Goal: Information Seeking & Learning: Learn about a topic

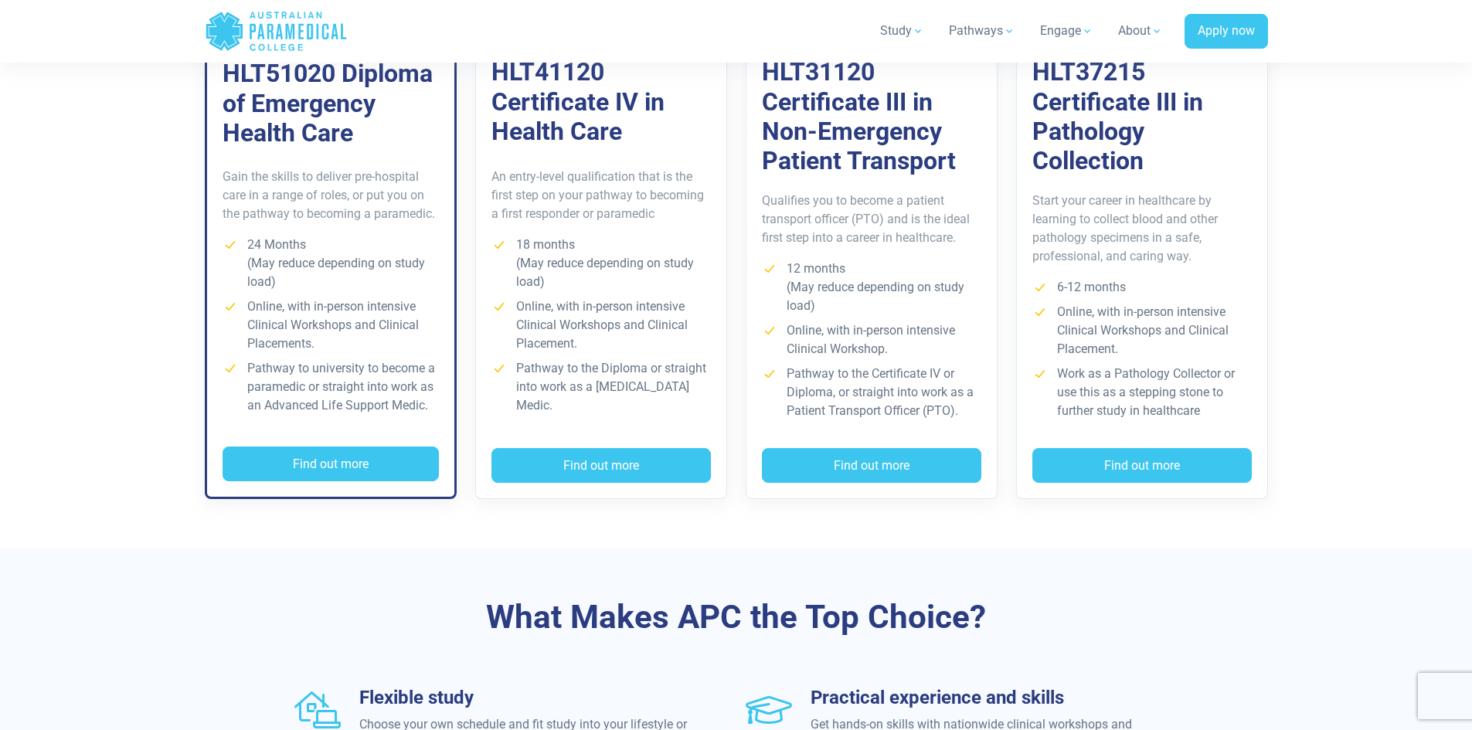
scroll to position [1185, 0]
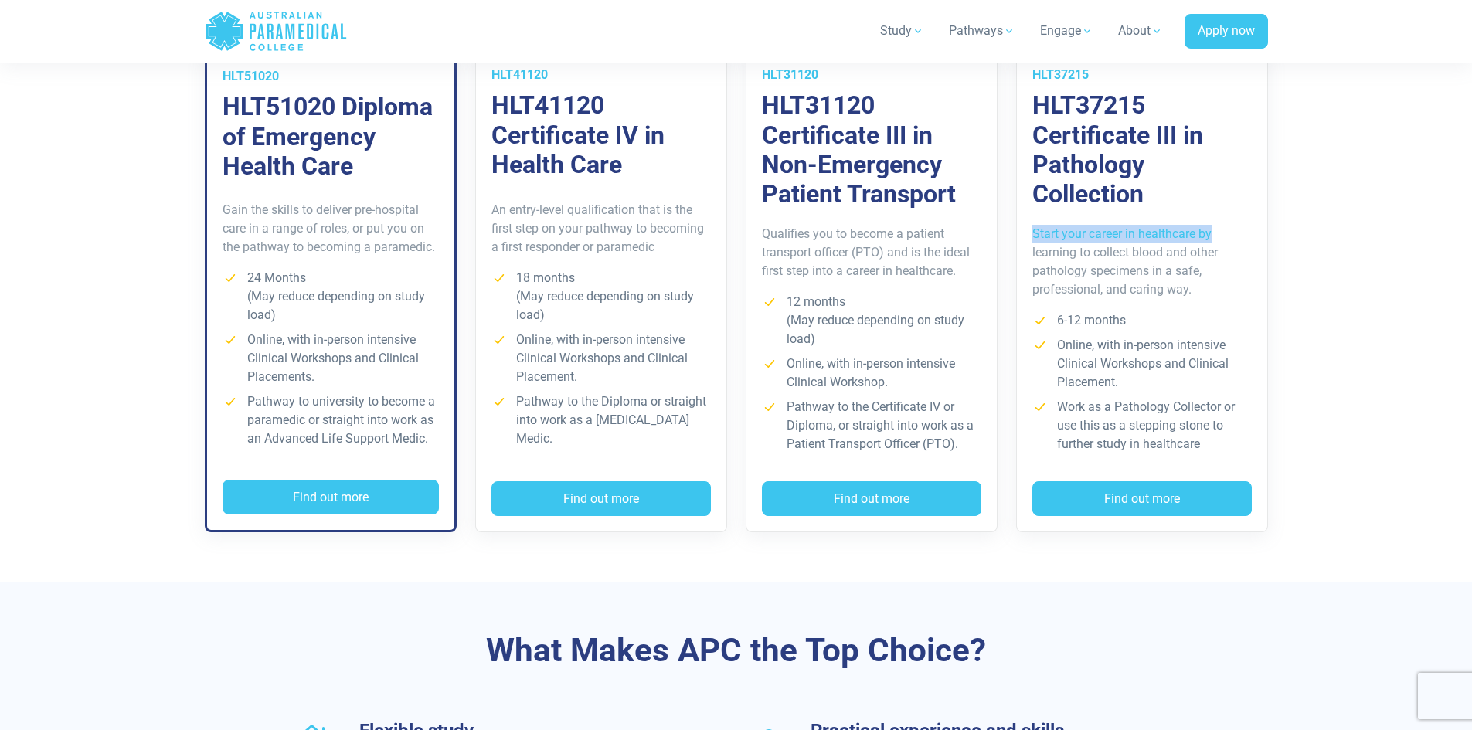
drag, startPoint x: 1469, startPoint y: 241, endPoint x: 1469, endPoint y: 189, distance: 51.8
click at [1469, 189] on section "Training & Courses Our self-paced courses let you study online in your own time…" at bounding box center [736, 249] width 1472 height 664
click at [359, 487] on button "Find out more" at bounding box center [330, 498] width 216 height 36
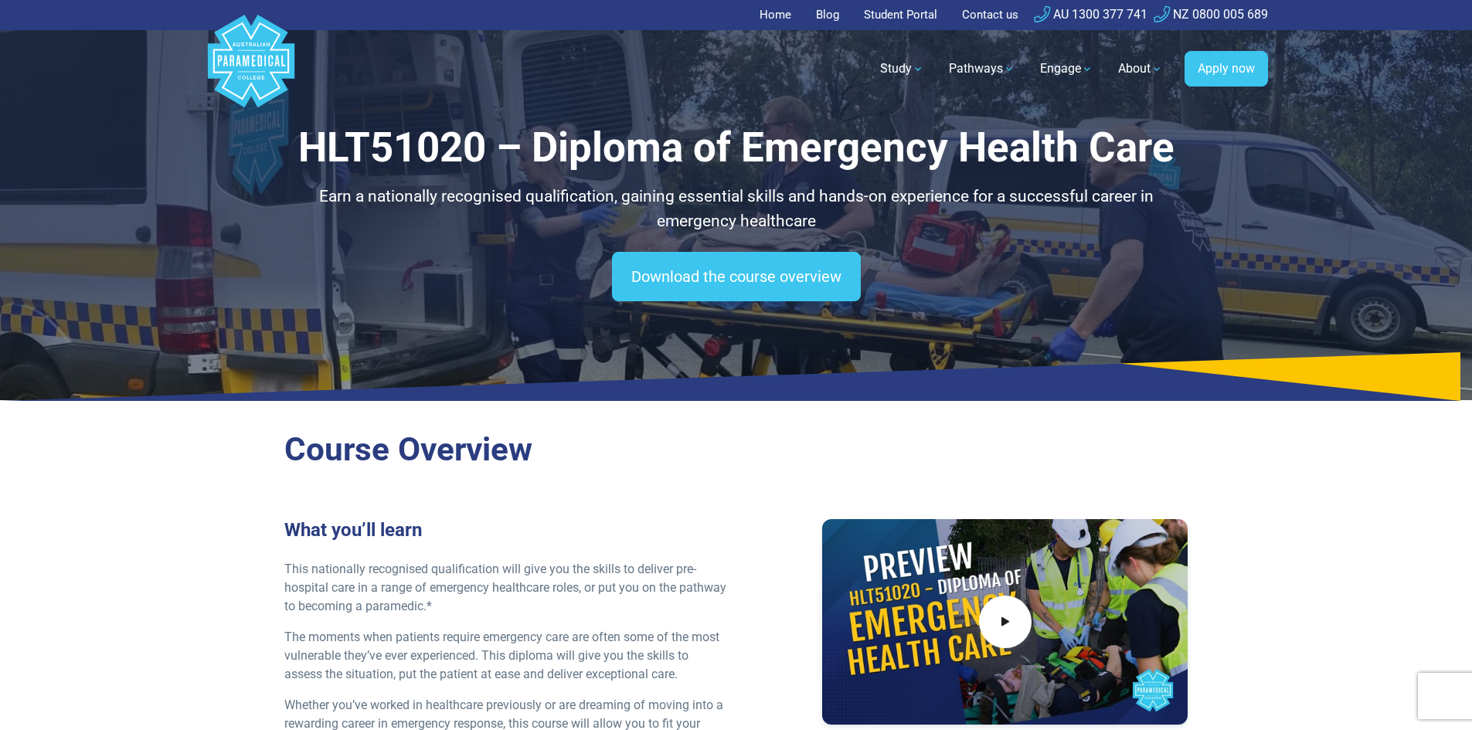
drag, startPoint x: 766, startPoint y: 10, endPoint x: 767, endPoint y: 18, distance: 7.9
click at [766, 10] on link "Home" at bounding box center [779, 15] width 41 height 30
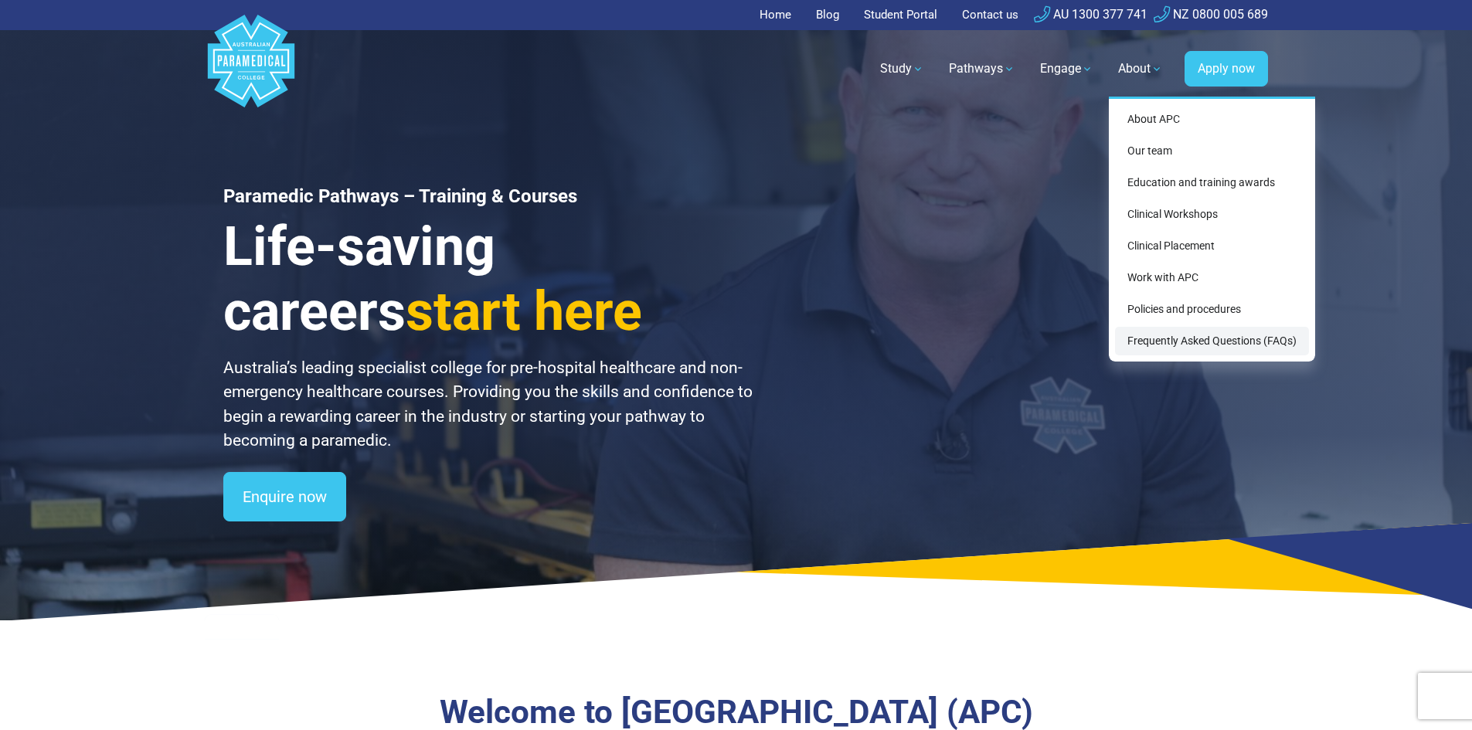
click at [1201, 343] on link "Frequently Asked Questions (FAQs)" at bounding box center [1212, 341] width 194 height 29
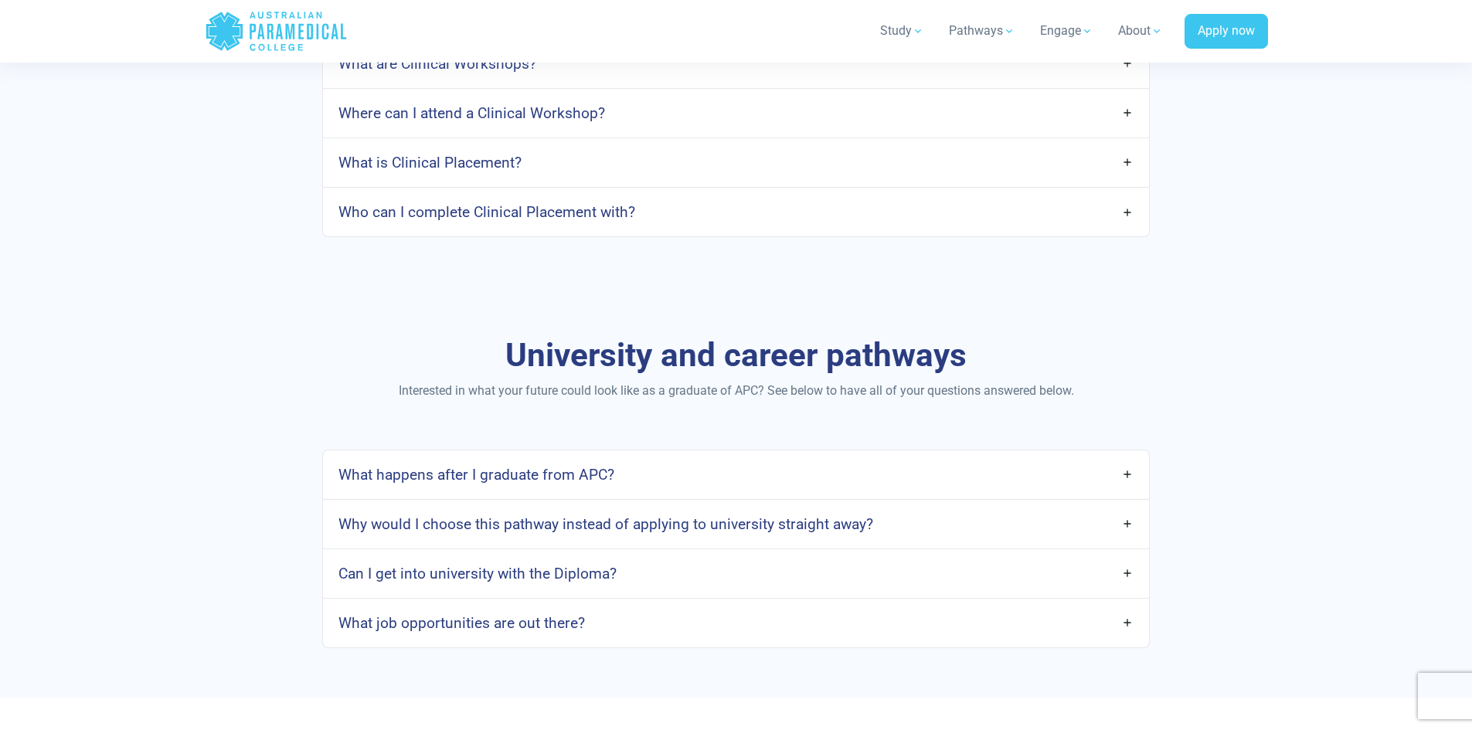
scroll to position [1777, 0]
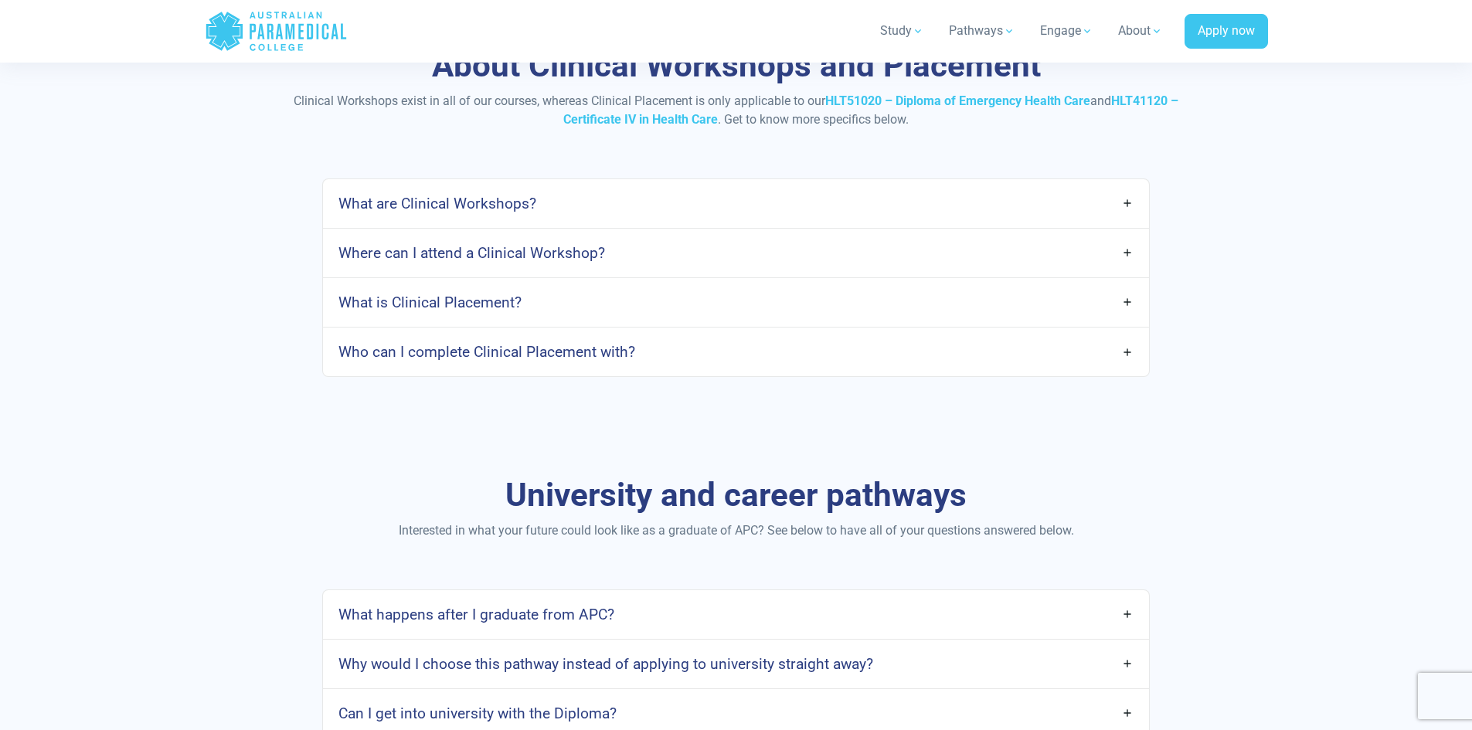
click at [1137, 246] on link "Where can I attend a Clinical Workshop?" at bounding box center [735, 253] width 825 height 36
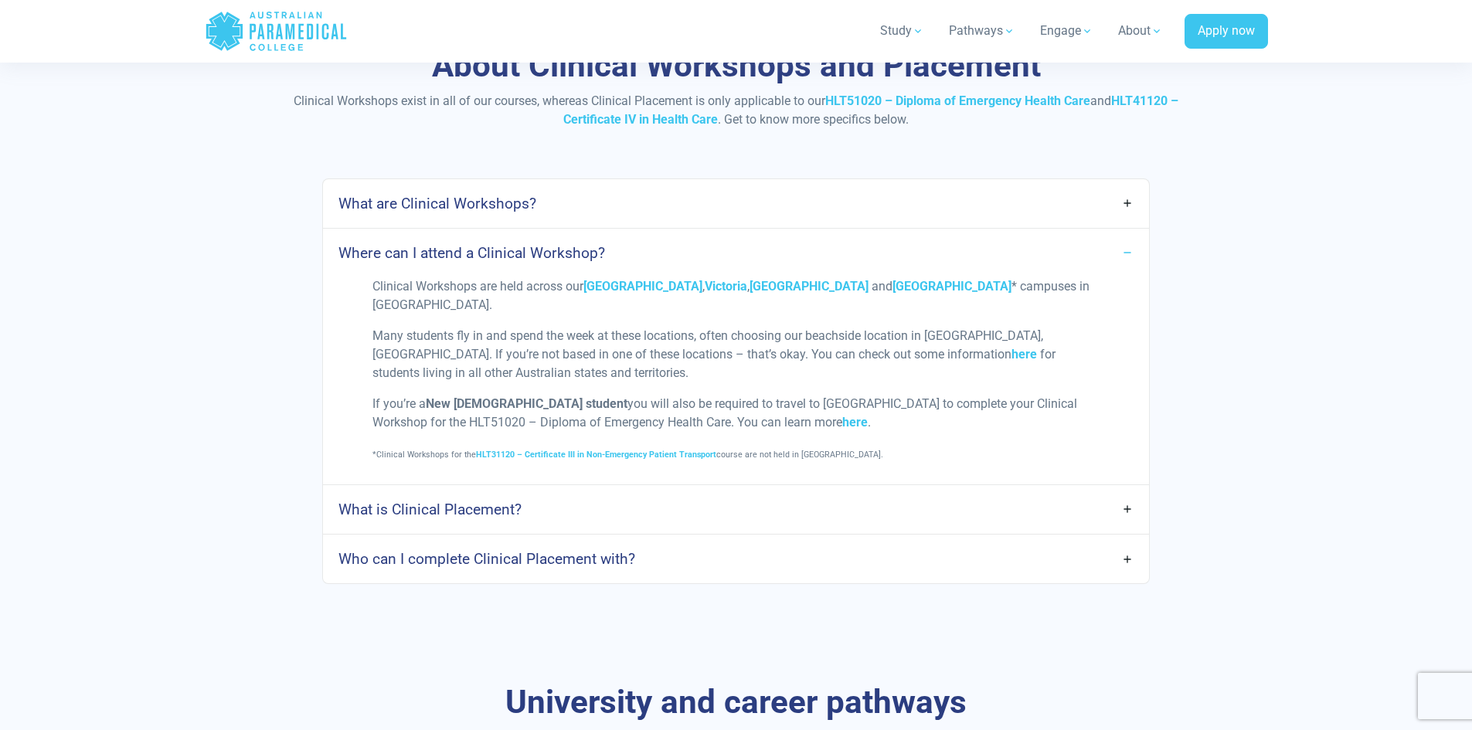
click at [1128, 253] on link "Where can I attend a Clinical Workshop?" at bounding box center [735, 253] width 825 height 36
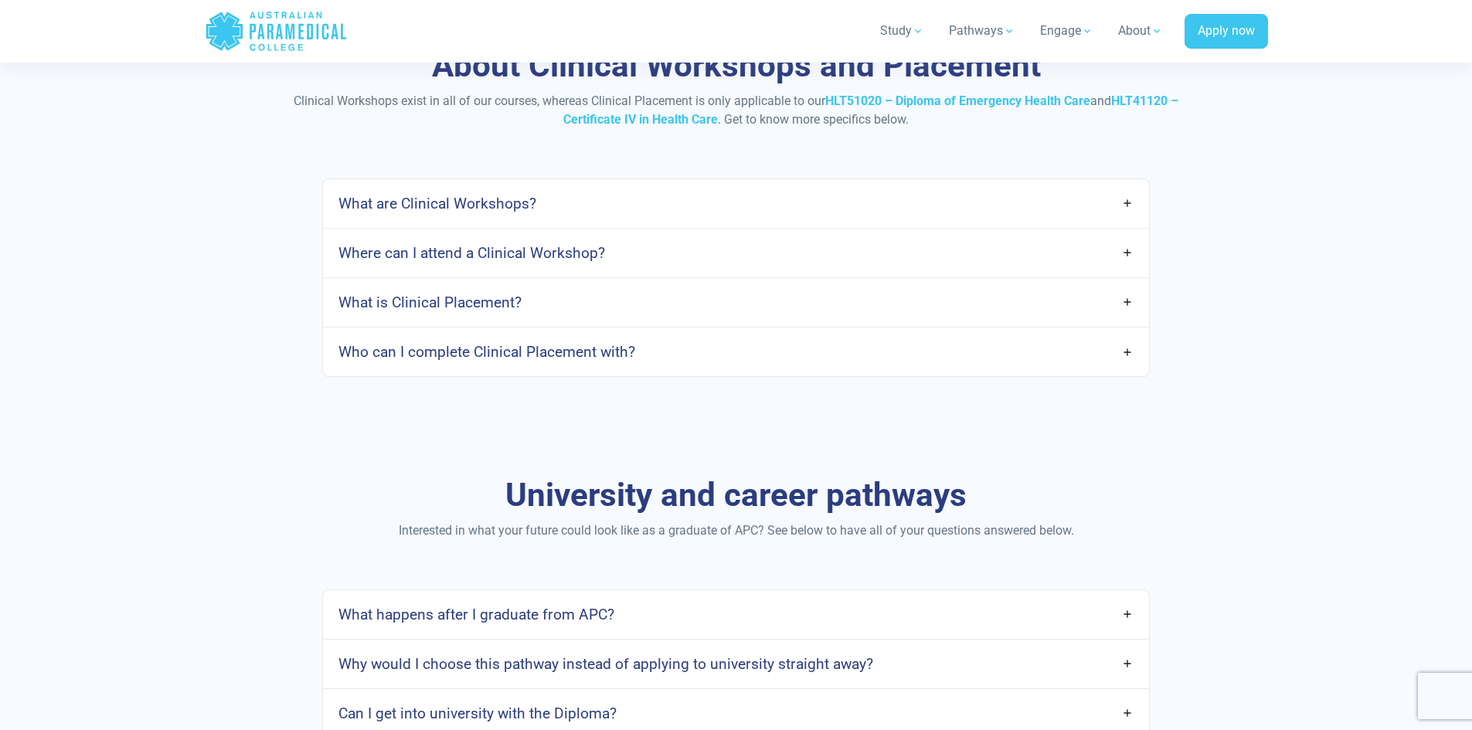
click at [1108, 241] on link "Where can I attend a Clinical Workshop?" at bounding box center [735, 253] width 825 height 36
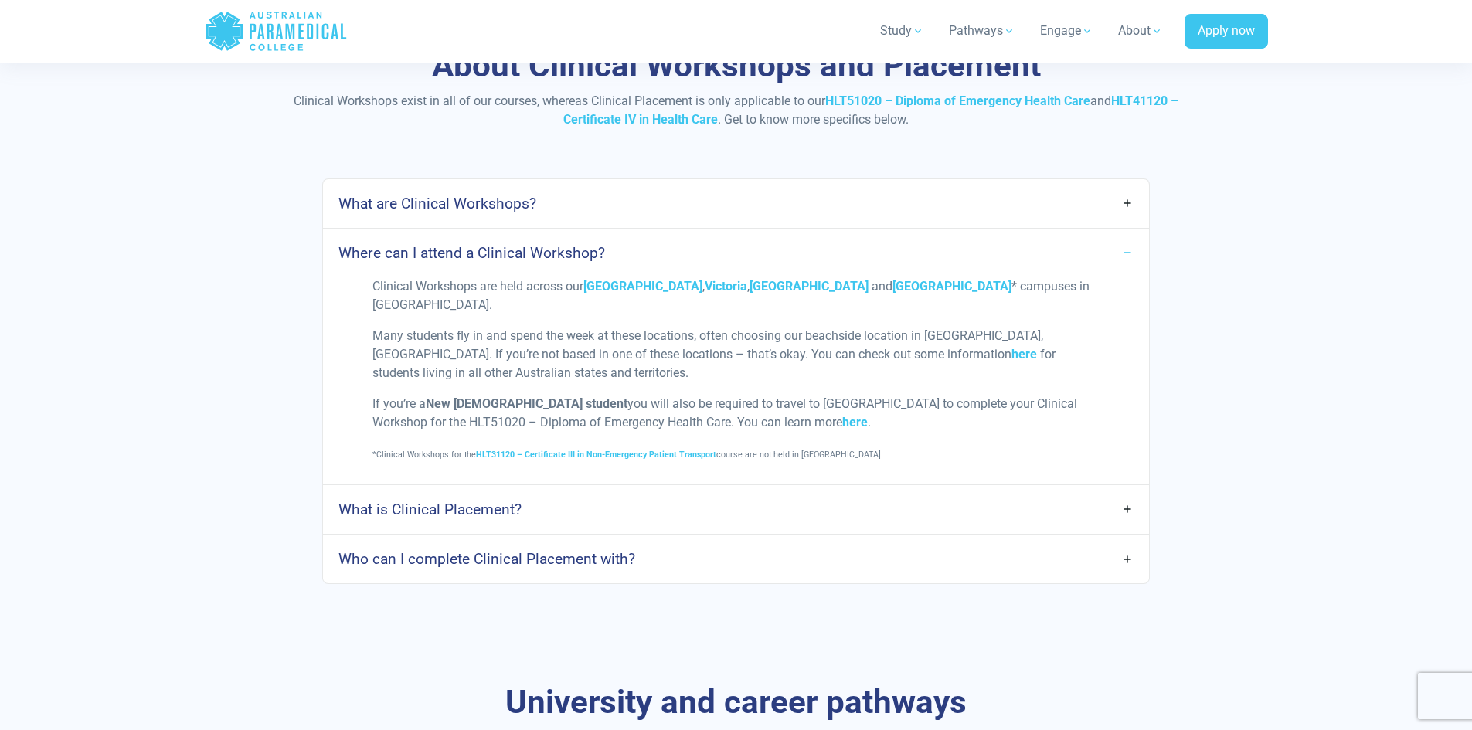
click at [1124, 247] on link "Where can I attend a Clinical Workshop?" at bounding box center [735, 253] width 825 height 36
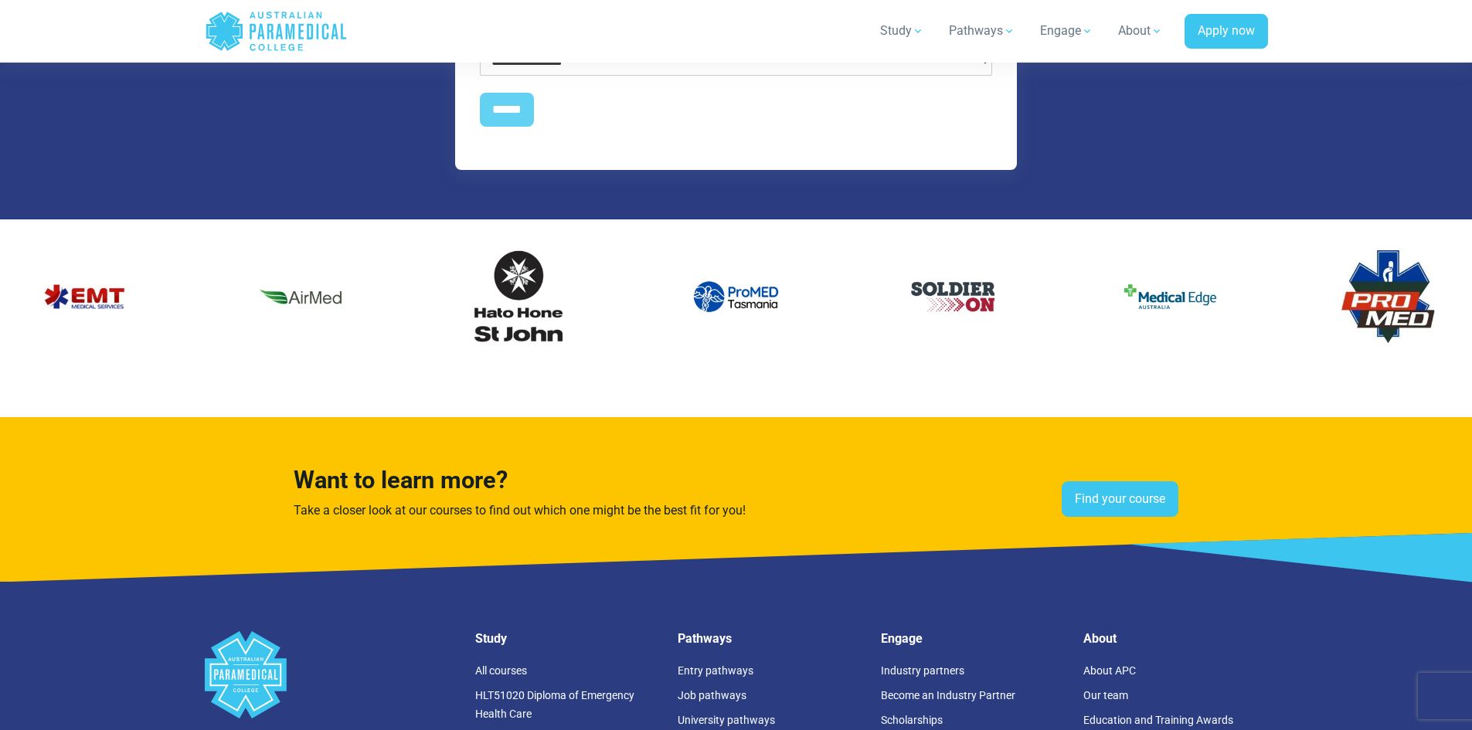
scroll to position [3862, 0]
